Goal: Information Seeking & Learning: Learn about a topic

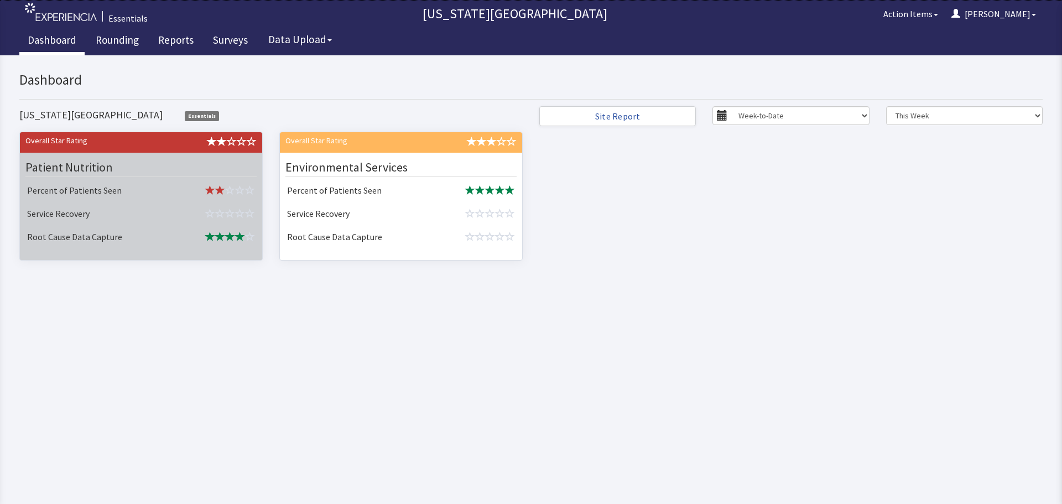
click at [148, 221] on td "Service Recovery" at bounding box center [98, 214] width 151 height 23
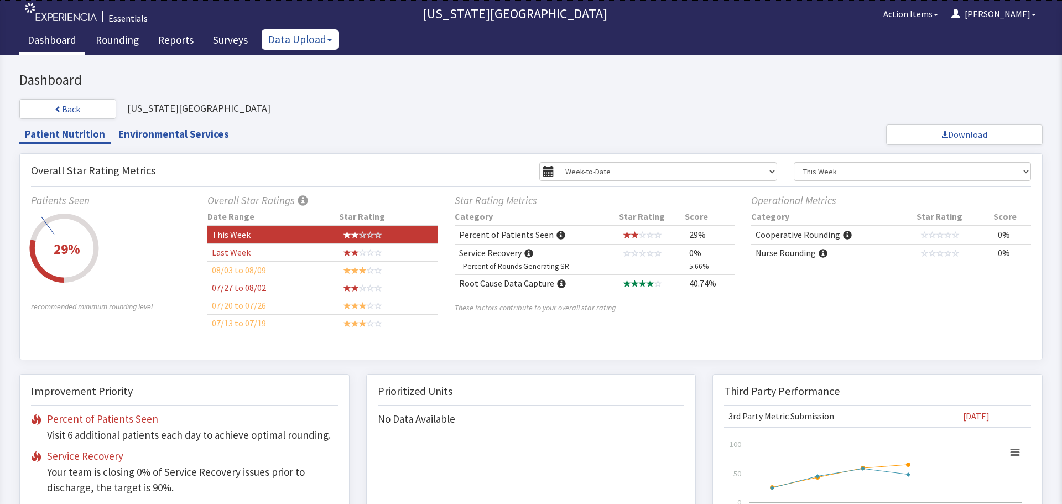
click at [294, 41] on button "Data Upload" at bounding box center [300, 39] width 77 height 20
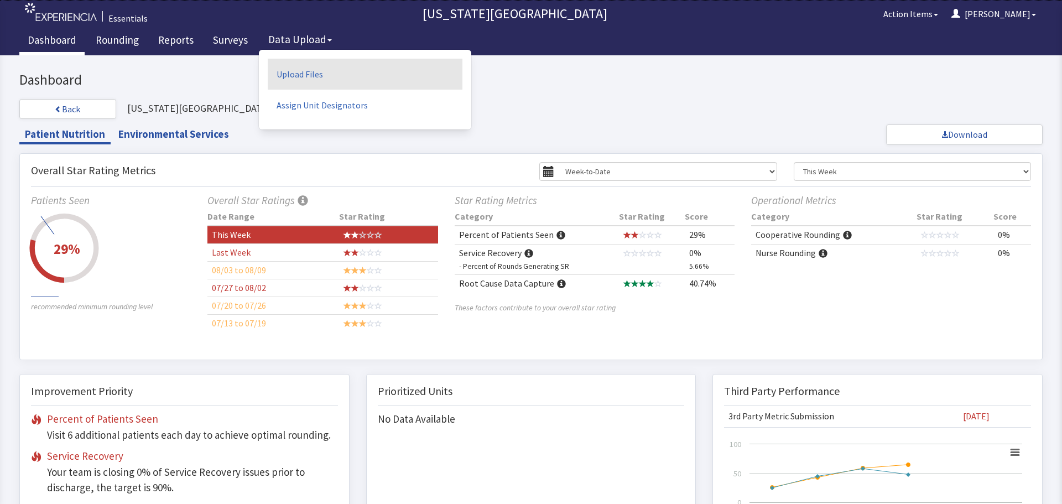
click at [328, 66] on link "Upload Files" at bounding box center [365, 74] width 195 height 31
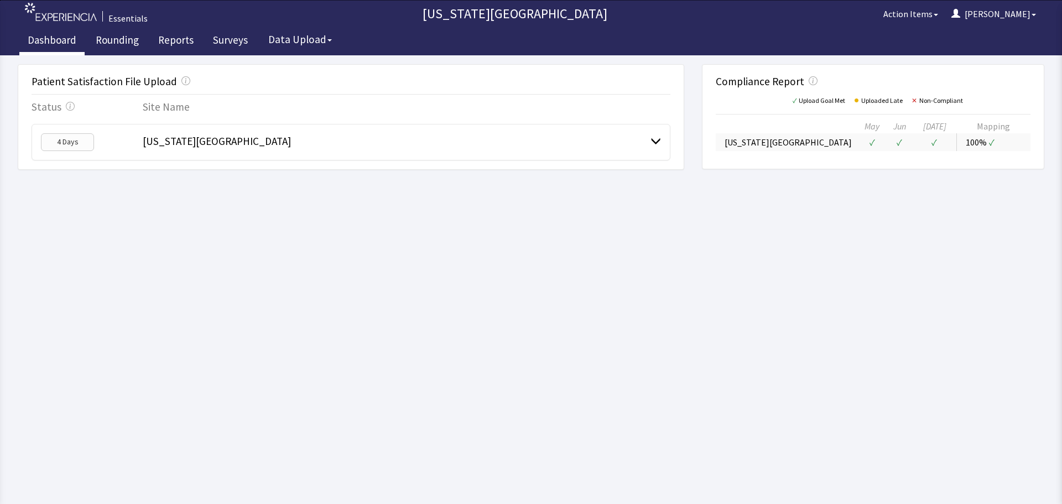
click at [59, 42] on link "Dashboard" at bounding box center [51, 42] width 65 height 28
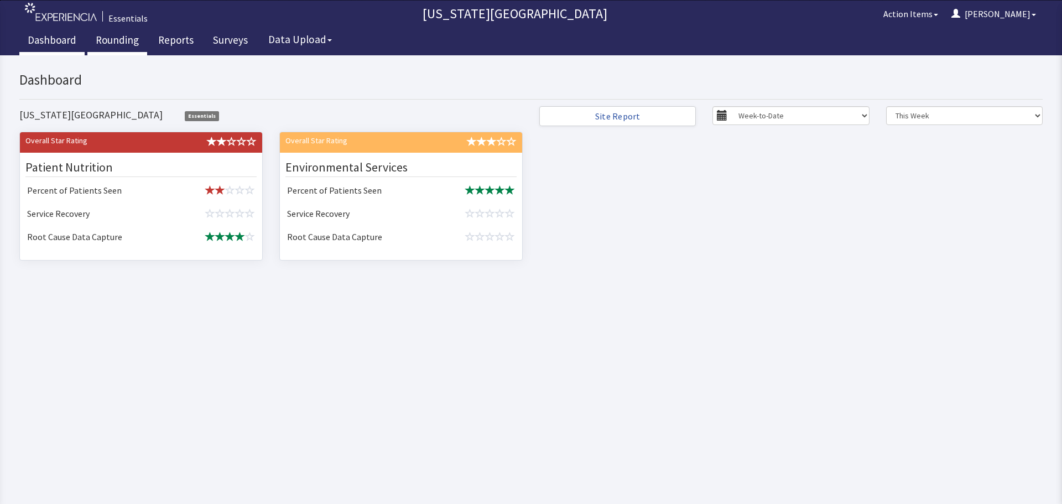
click at [121, 39] on link "Rounding" at bounding box center [117, 42] width 60 height 28
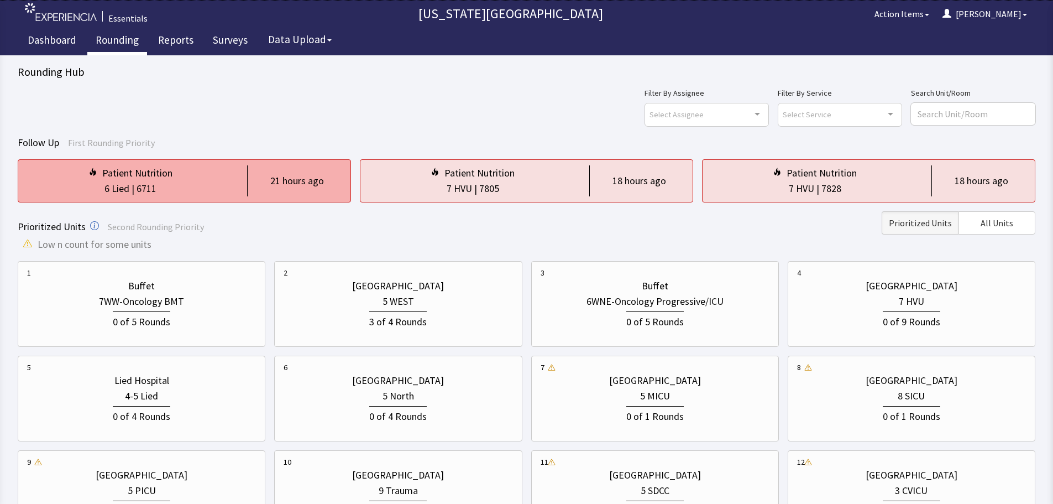
click at [252, 190] on div "21 hours ago" at bounding box center [294, 180] width 95 height 31
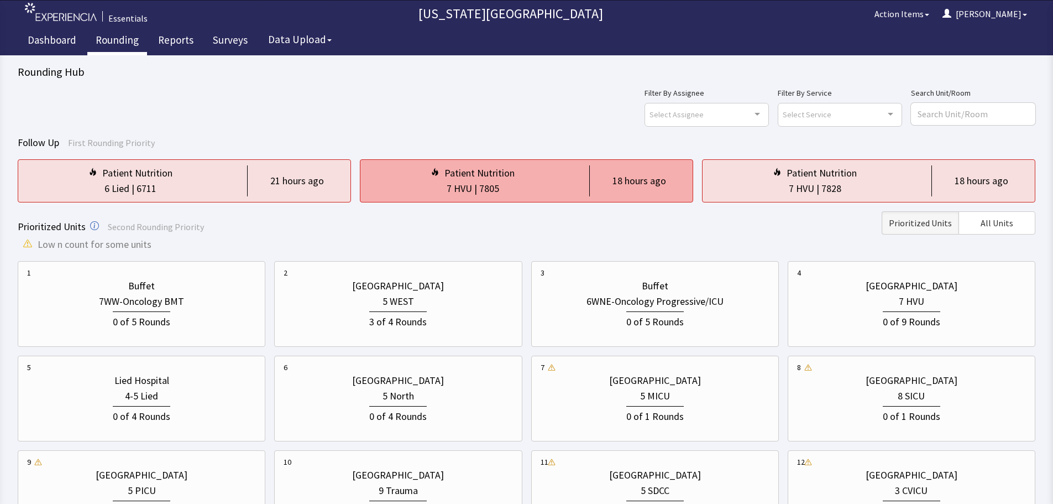
click at [515, 185] on div "7 HVU | 7805" at bounding box center [472, 188] width 207 height 15
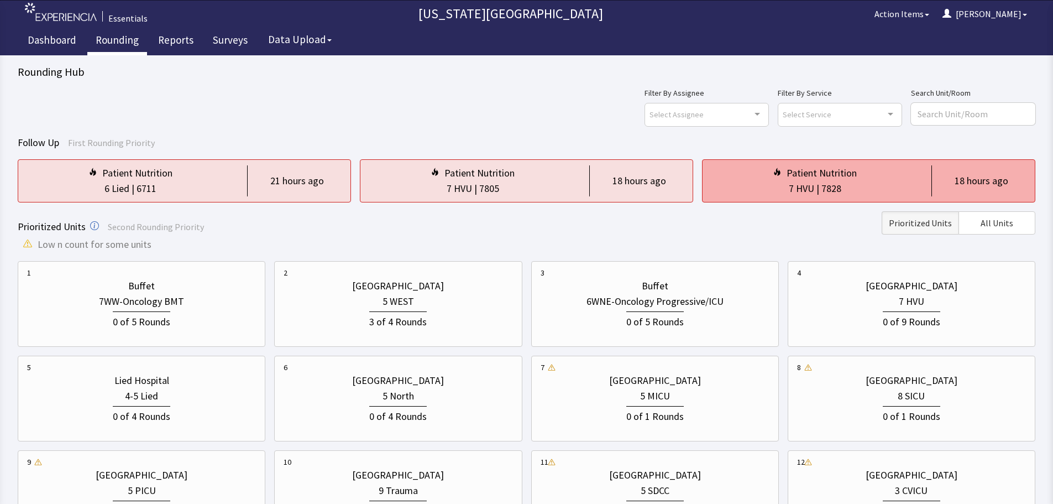
click at [833, 194] on div "7828" at bounding box center [832, 188] width 20 height 15
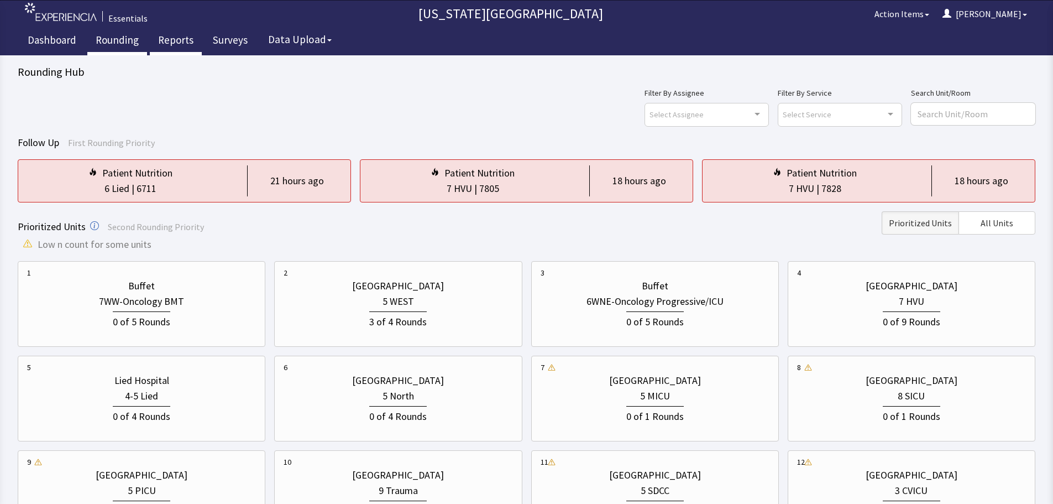
click at [181, 37] on link "Reports" at bounding box center [176, 42] width 52 height 28
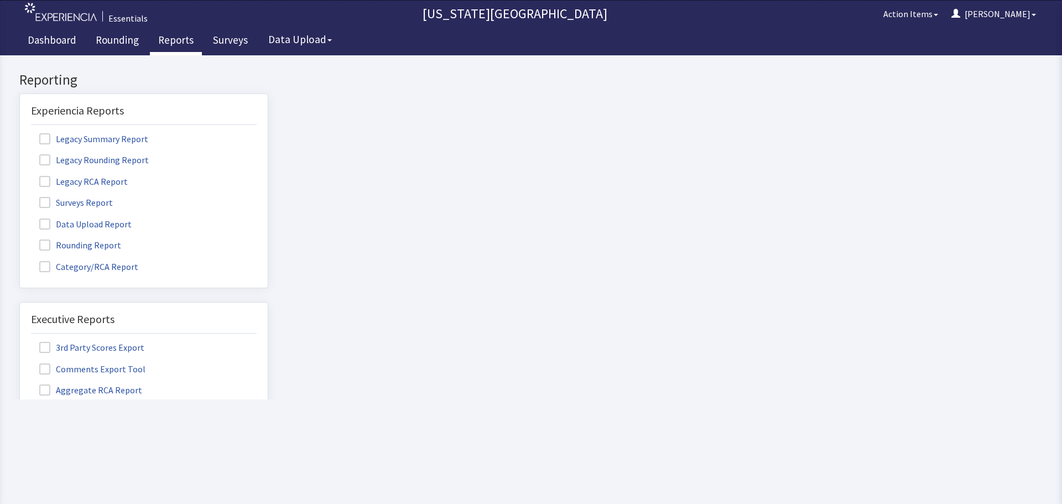
click at [47, 203] on span at bounding box center [44, 202] width 11 height 11
click at [20, 196] on input "Surveys Report" at bounding box center [20, 196] width 0 height 0
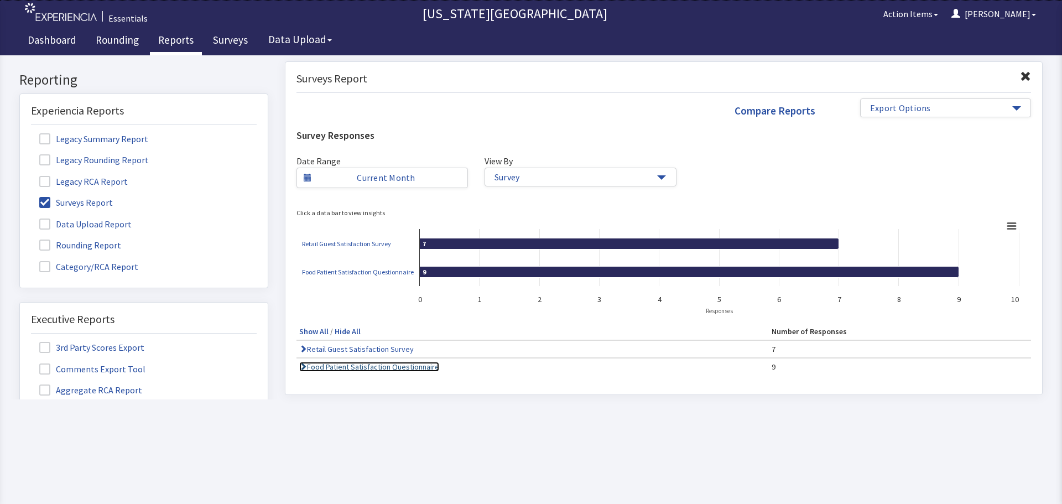
click at [402, 366] on link "Food Patient Satisfaction Questionnaire" at bounding box center [369, 367] width 140 height 10
